Goal: Navigation & Orientation: Find specific page/section

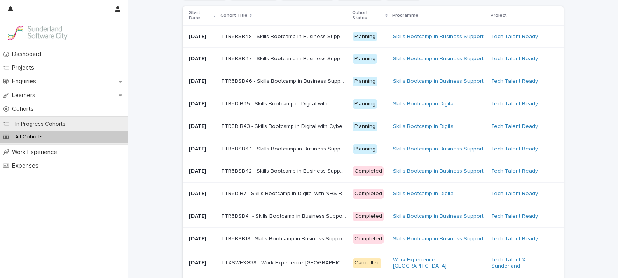
scroll to position [66, 0]
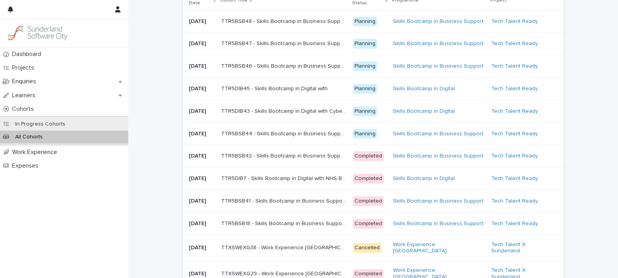
click at [249, 159] on p "TTR5BSB42 - Skills Bootcamp in Business Support with NHS Business Services Auth…" at bounding box center [284, 155] width 127 height 8
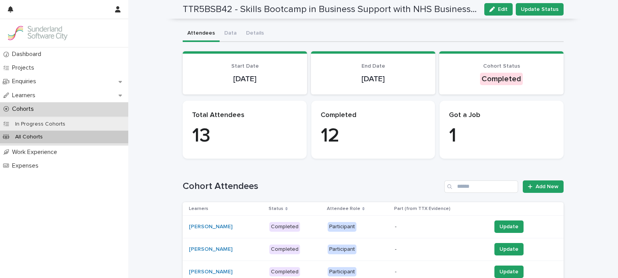
scroll to position [19, 0]
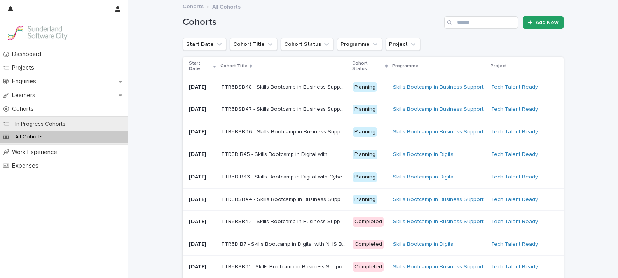
click at [299, 251] on div "TTR5DIB7 - Skills Bootcamp in Digital with NHS Business Services Authority TTR5…" at bounding box center [284, 244] width 126 height 13
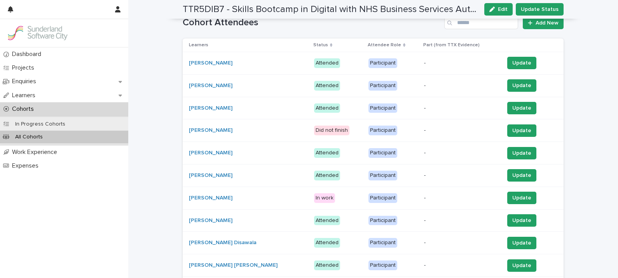
scroll to position [189, 0]
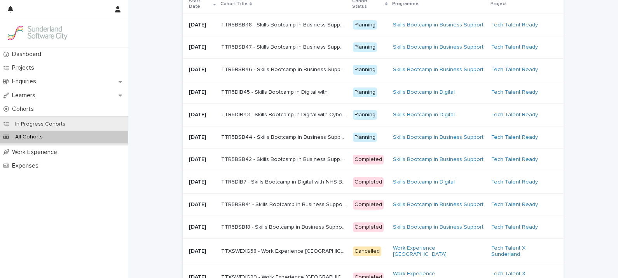
scroll to position [68, 0]
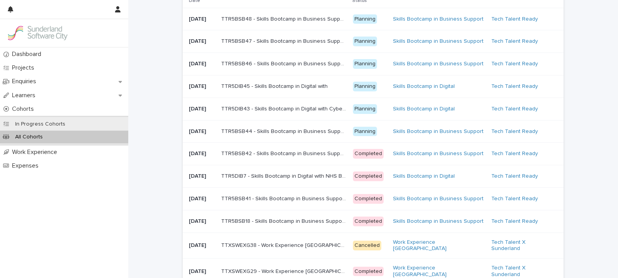
click at [337, 202] on p "TTR5BSB41 - Skills Bootcamp in Business Support with NHS Business Services Auth…" at bounding box center [284, 198] width 127 height 8
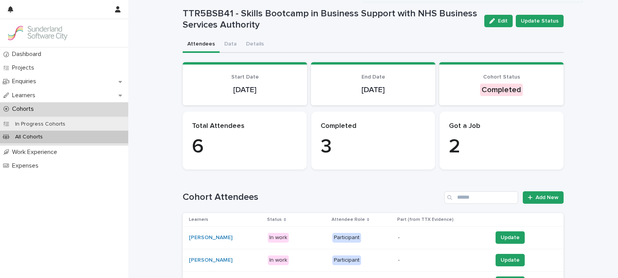
scroll to position [10, 0]
